Goal: Check status: Check status

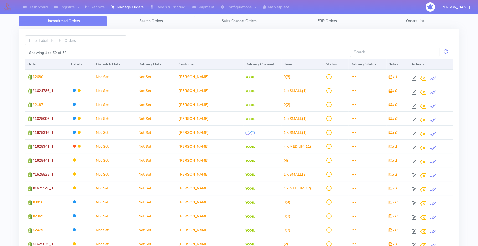
click at [144, 16] on link "Search Orders" at bounding box center [151, 21] width 88 height 10
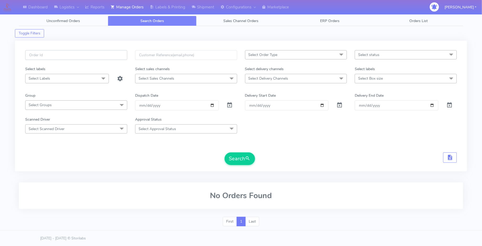
click at [87, 55] on input "text" at bounding box center [76, 55] width 102 height 10
paste input "1619550"
type input "1619550"
click at [228, 108] on span at bounding box center [230, 106] width 6 height 5
click at [245, 158] on button "Search" at bounding box center [240, 158] width 30 height 13
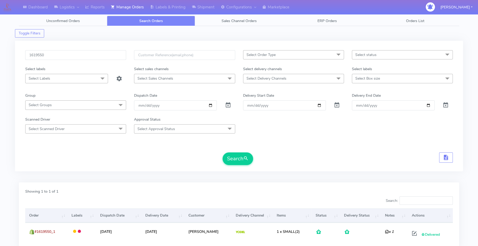
drag, startPoint x: 81, startPoint y: 75, endPoint x: 81, endPoint y: 61, distance: 14.2
click at [81, 74] on span "Select Labels" at bounding box center [66, 78] width 83 height 9
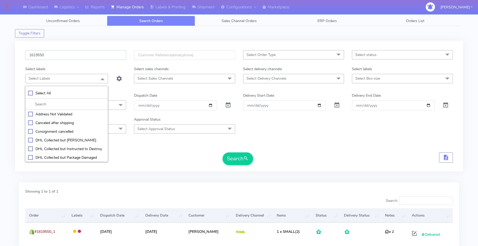
click at [81, 59] on input "1619550" at bounding box center [75, 55] width 101 height 10
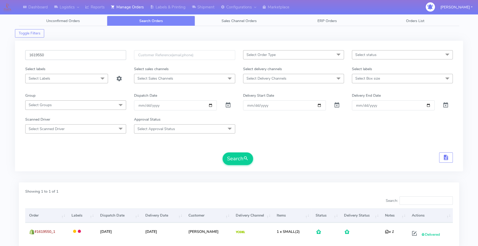
click at [81, 58] on input "1619550" at bounding box center [75, 55] width 101 height 10
paste input "22261"
type input "1622261"
click at [246, 160] on span "submit" at bounding box center [245, 158] width 5 height 7
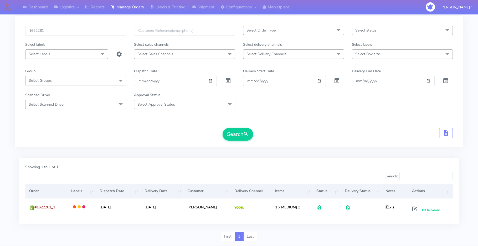
scroll to position [38, 0]
